Goal: Information Seeking & Learning: Learn about a topic

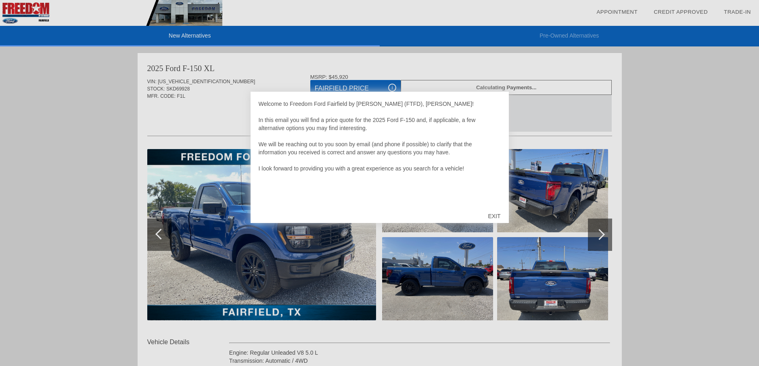
click at [500, 215] on div "EXIT" at bounding box center [494, 216] width 29 height 24
click at [492, 215] on div "EXIT" at bounding box center [494, 216] width 29 height 24
